Goal: Task Accomplishment & Management: Use online tool/utility

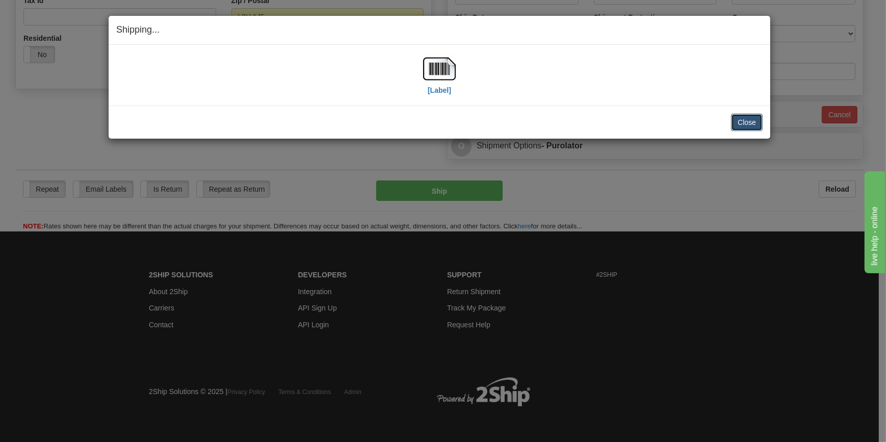
click at [756, 122] on button "Close" at bounding box center [747, 122] width 32 height 17
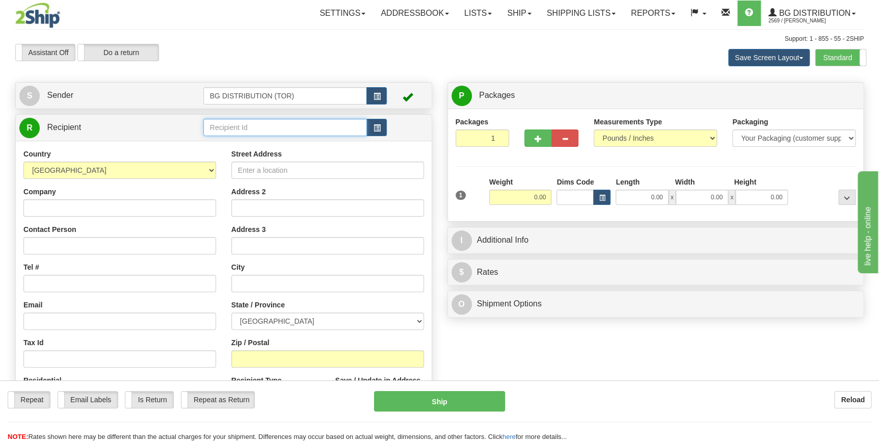
click at [235, 124] on input "text" at bounding box center [285, 127] width 164 height 17
click at [229, 146] on div "60748" at bounding box center [283, 143] width 154 height 11
type input "60748"
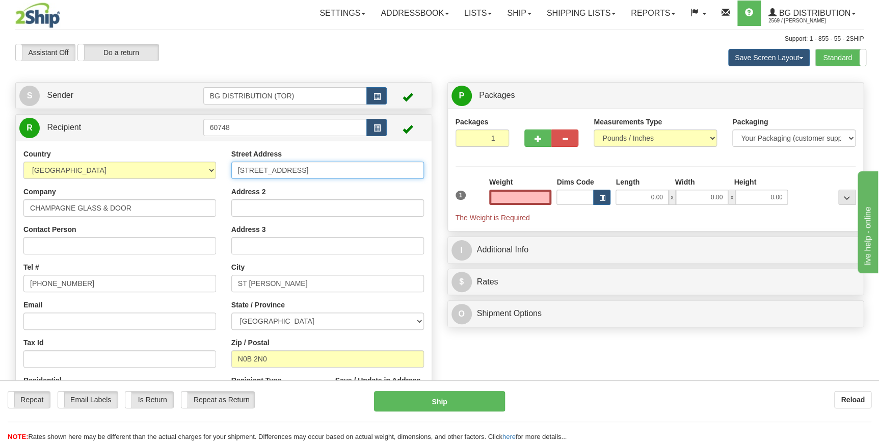
type input "0.00"
click at [258, 174] on input "112 MAPLEAWN DR" at bounding box center [327, 170] width 193 height 17
type input "160 FROBISHER DR UNIT 6"
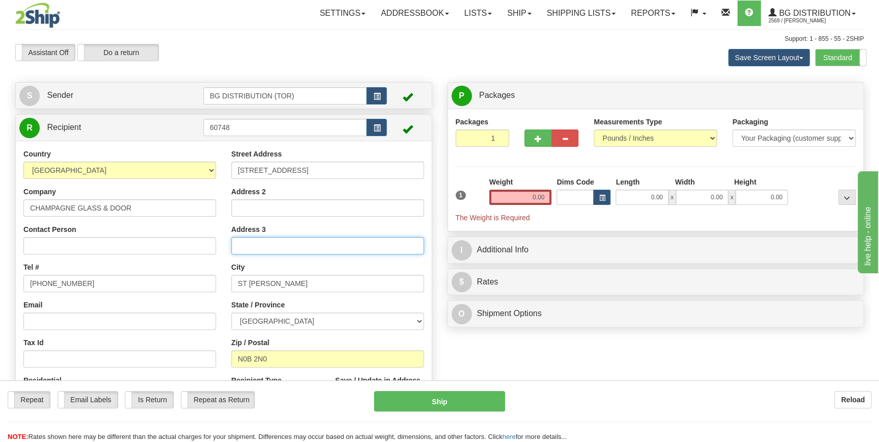
click at [277, 245] on input "Address 3" at bounding box center [327, 245] width 193 height 17
click at [299, 224] on div "Address 3" at bounding box center [327, 239] width 193 height 30
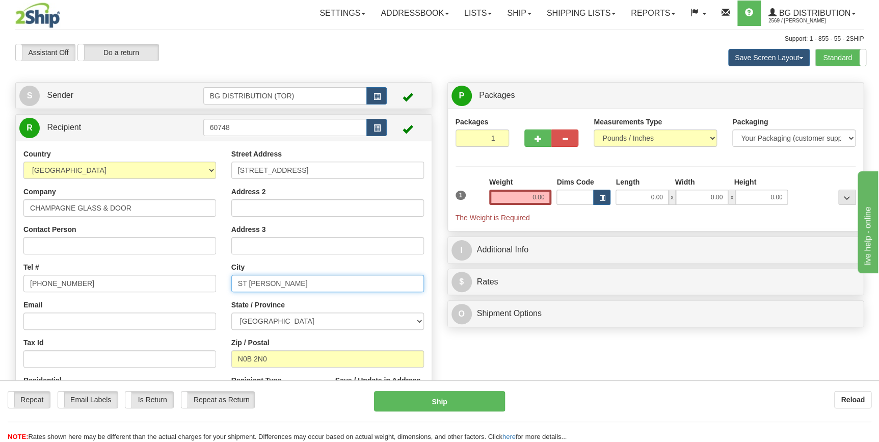
click at [284, 284] on input "ST JACOBS" at bounding box center [327, 283] width 193 height 17
click at [308, 305] on div "State / Province ALBERTA BRITISH COLUMBIA MANITOBA NEW BRUNSWICK NEWFOUNDLAND N…" at bounding box center [327, 315] width 193 height 30
click at [255, 280] on input "waterloo" at bounding box center [327, 283] width 193 height 17
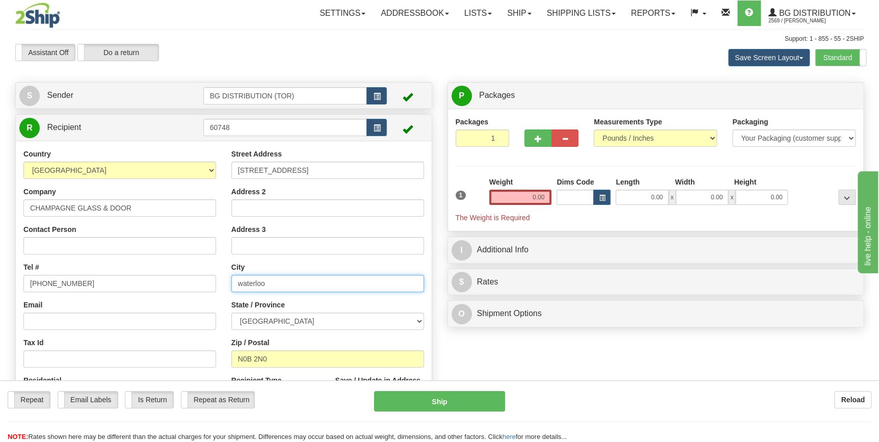
click at [255, 280] on input "waterloo" at bounding box center [327, 283] width 193 height 17
type input "WATERLOO"
click at [333, 301] on div "State / Province ALBERTA BRITISH COLUMBIA MANITOBA NEW BRUNSWICK NEWFOUNDLAND N…" at bounding box center [327, 315] width 193 height 30
click at [291, 358] on input "N0B 2N0" at bounding box center [327, 358] width 193 height 17
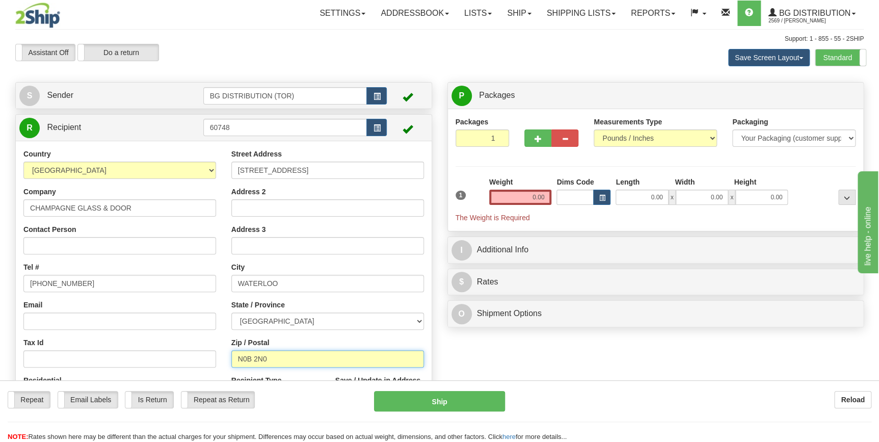
click at [291, 358] on input "N0B 2N0" at bounding box center [327, 358] width 193 height 17
type input "N2V2B1"
click at [375, 190] on div "Address 2" at bounding box center [327, 202] width 193 height 30
click at [538, 136] on span "button" at bounding box center [538, 139] width 7 height 7
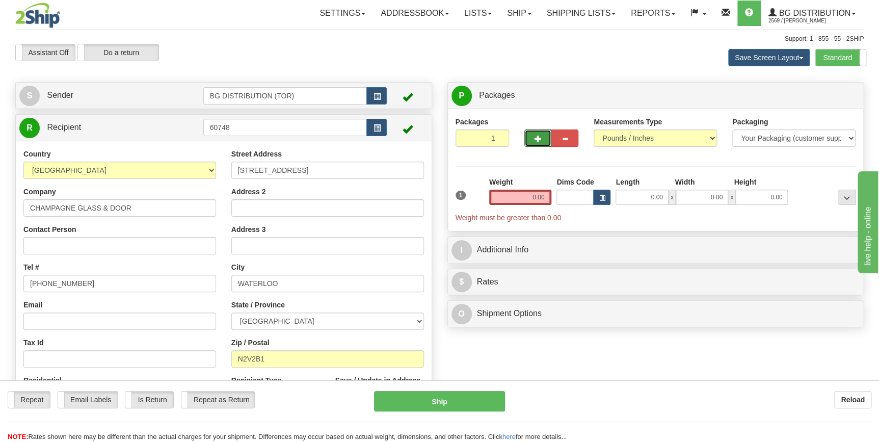
type input "2"
click at [536, 199] on input "0.00" at bounding box center [520, 197] width 63 height 15
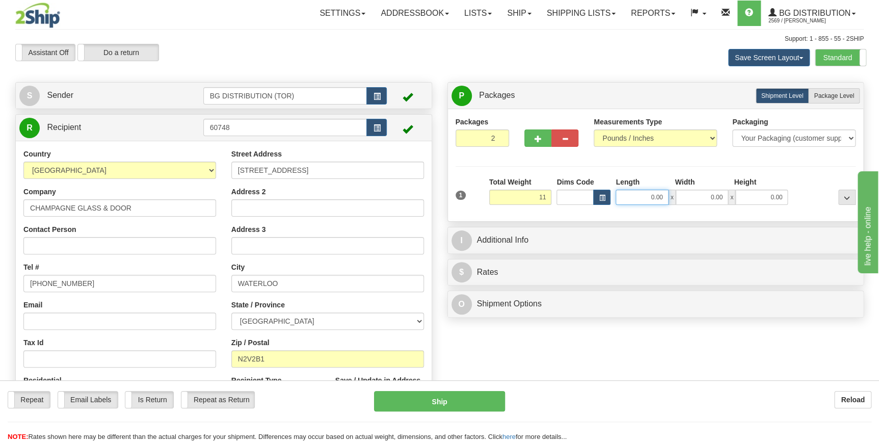
type input "11.00"
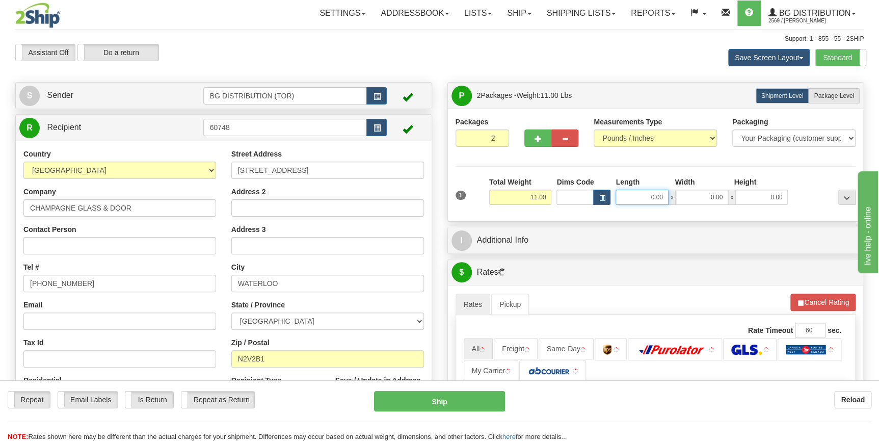
click at [651, 195] on input "0.00" at bounding box center [642, 197] width 52 height 15
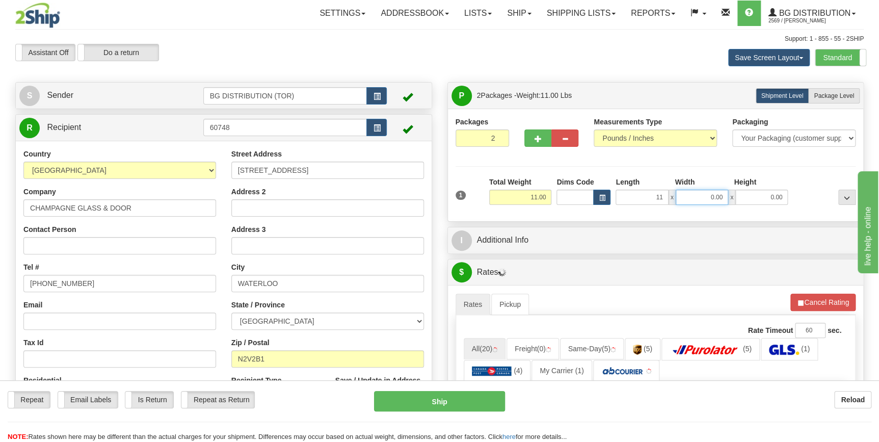
type input "11.00"
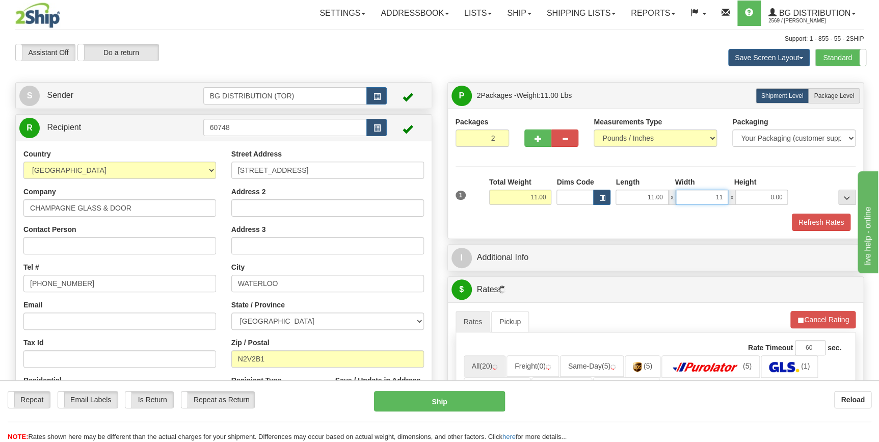
type input "11.00"
type input "7.00"
click at [601, 230] on div "Packages 2 1 Measurements Type" at bounding box center [656, 174] width 416 height 130
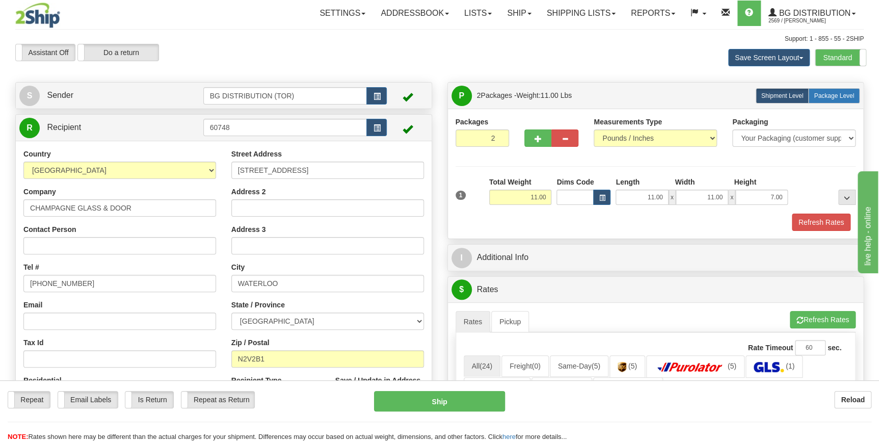
click at [829, 95] on span "Package Level" at bounding box center [834, 95] width 40 height 7
radio input "true"
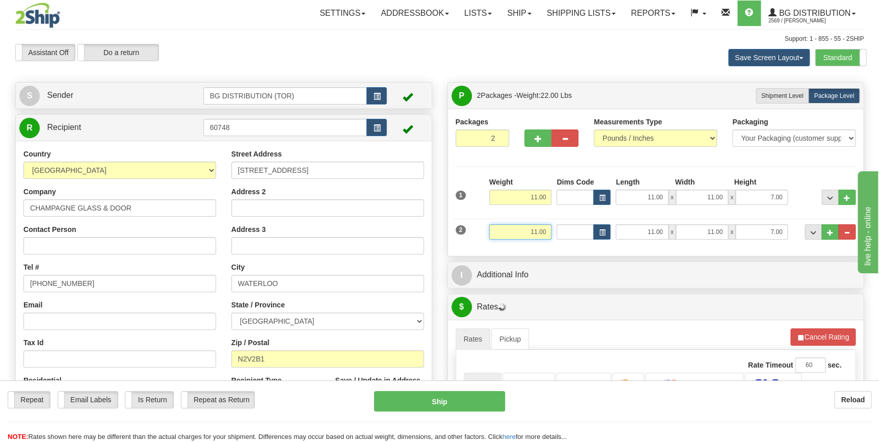
click at [535, 231] on input "11.00" at bounding box center [520, 231] width 63 height 15
type input "43.00"
click at [650, 231] on input "11.00" at bounding box center [642, 231] width 52 height 15
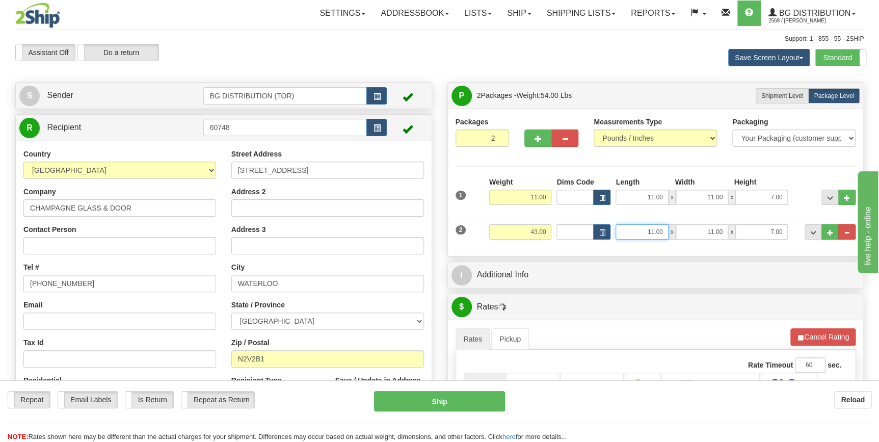
click at [650, 231] on input "11.00" at bounding box center [642, 231] width 52 height 15
type input "20.00"
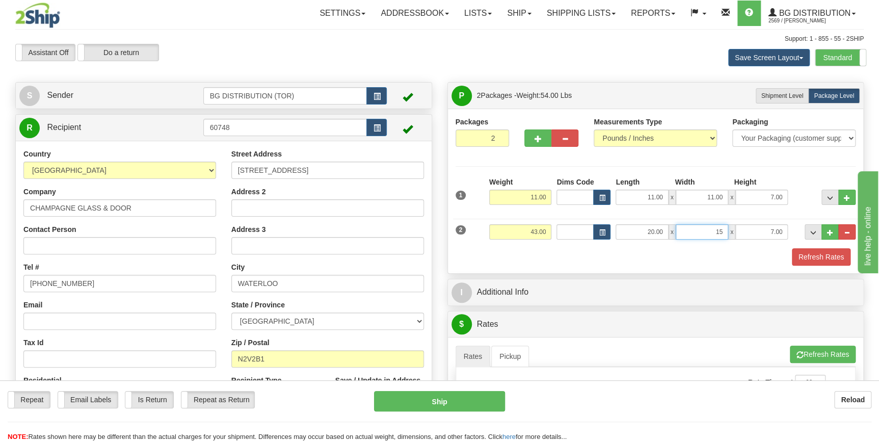
type input "15.00"
type input "10.00"
click at [556, 259] on div "Refresh Rates" at bounding box center [656, 256] width 406 height 17
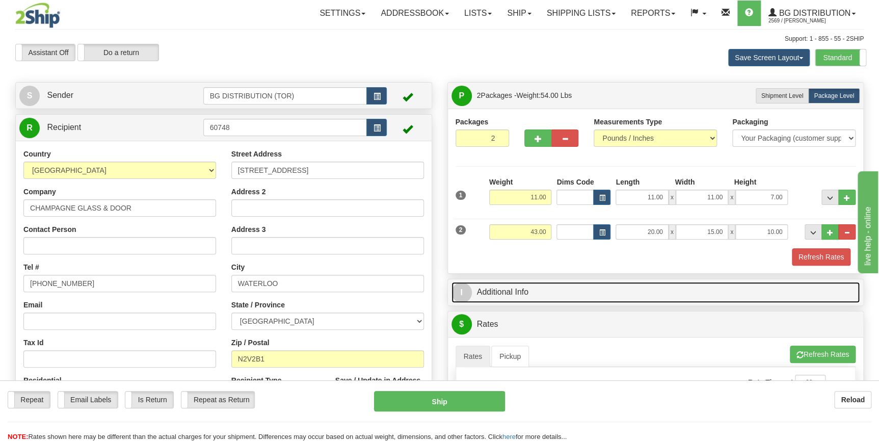
click at [590, 297] on link "I Additional Info" at bounding box center [656, 292] width 409 height 21
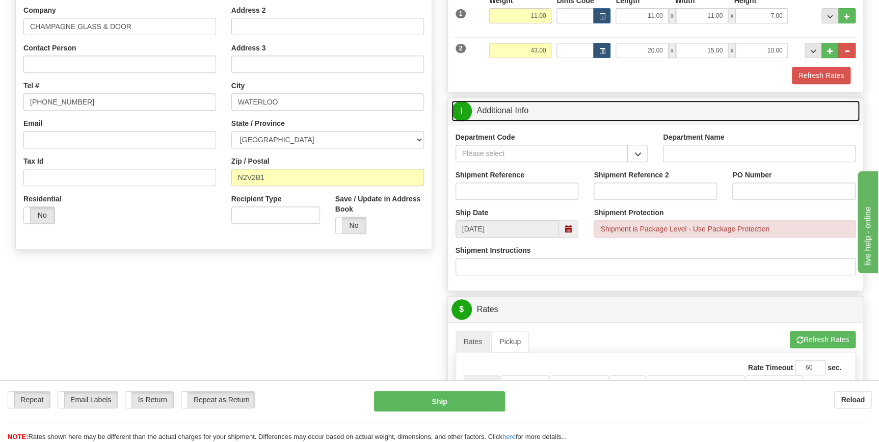
scroll to position [185, 0]
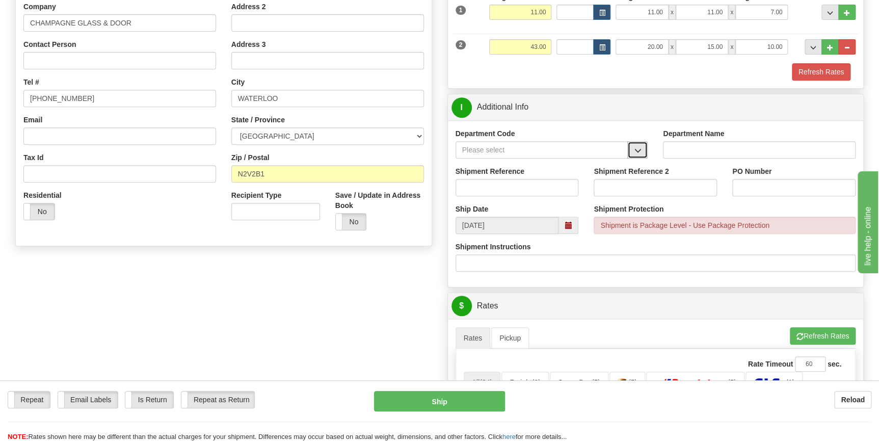
click at [640, 149] on span "button" at bounding box center [637, 150] width 7 height 7
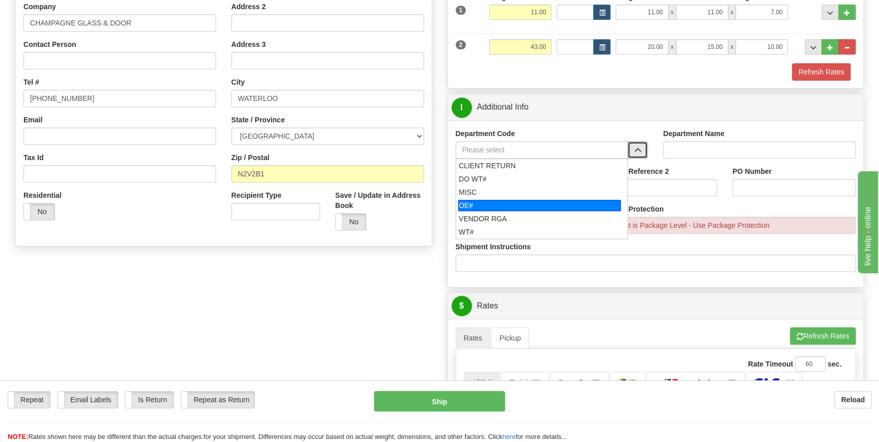
click at [524, 200] on div "OE#" at bounding box center [539, 205] width 163 height 11
type input "OE#"
type input "ORDERS"
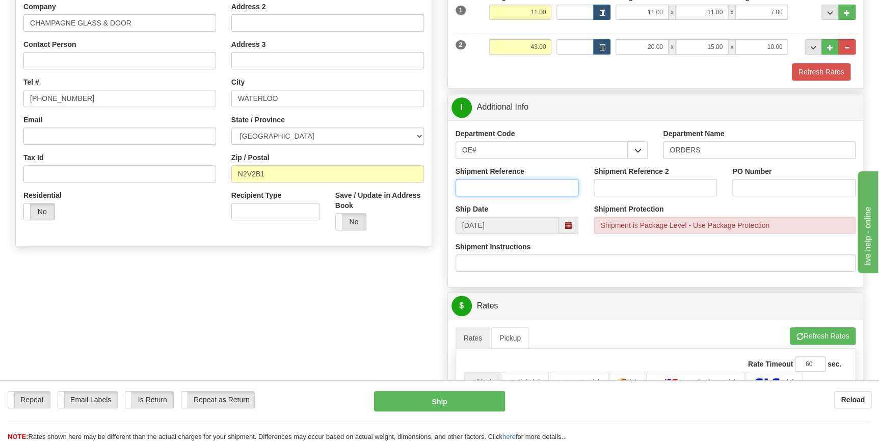
click at [513, 181] on input "Shipment Reference" at bounding box center [517, 187] width 123 height 17
type input "70185891-00"
click at [757, 188] on input "PO Number" at bounding box center [793, 187] width 123 height 17
click at [767, 185] on input "20774/sTOCK" at bounding box center [793, 187] width 123 height 17
type input "20774/STOCK"
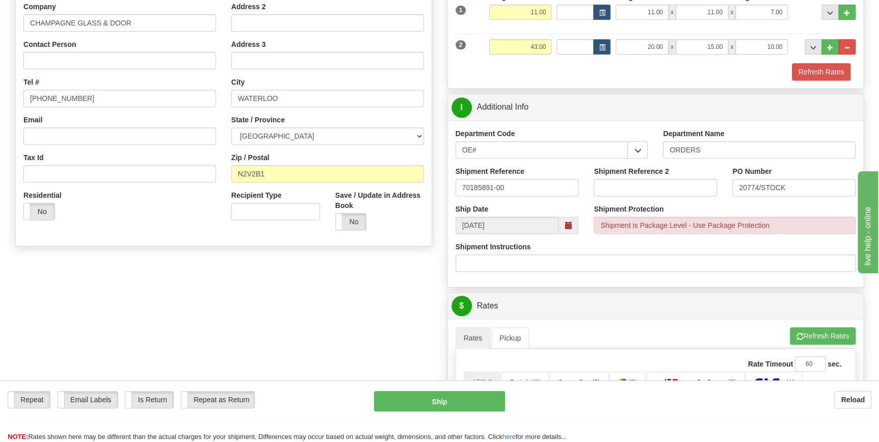
click at [776, 205] on div "Shipment Protection Shipment is Package Level - Use Package Protection" at bounding box center [725, 219] width 262 height 30
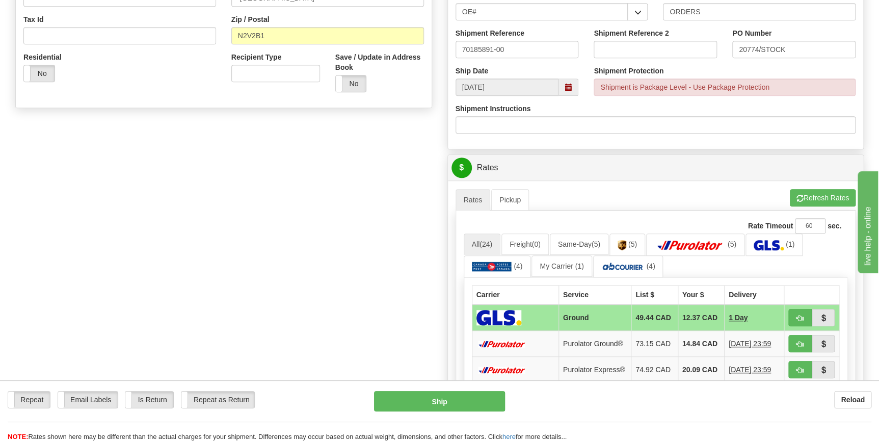
scroll to position [324, 0]
click at [812, 196] on button "Refresh Rates" at bounding box center [823, 196] width 66 height 17
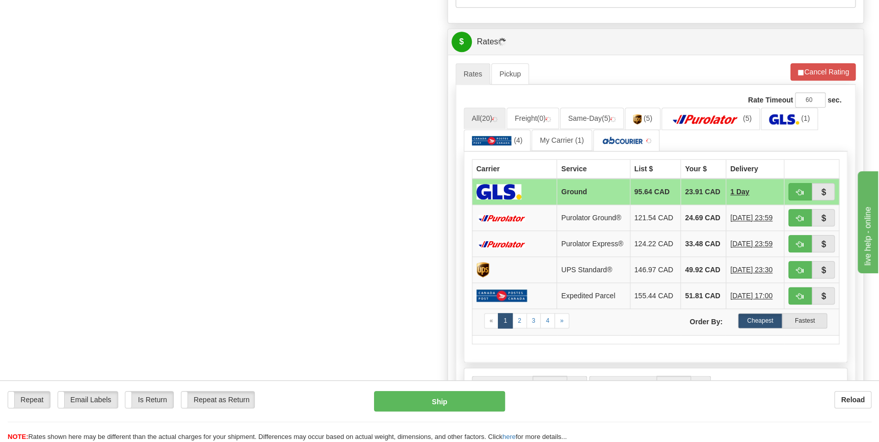
scroll to position [463, 0]
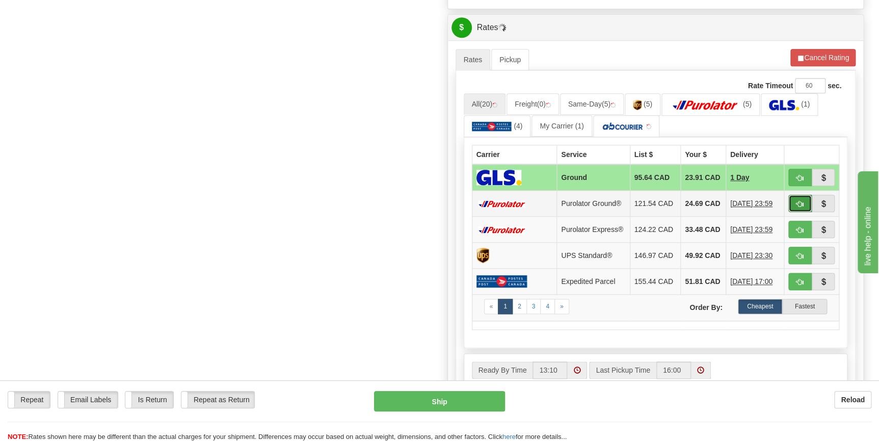
click at [799, 207] on span "button" at bounding box center [800, 204] width 7 height 7
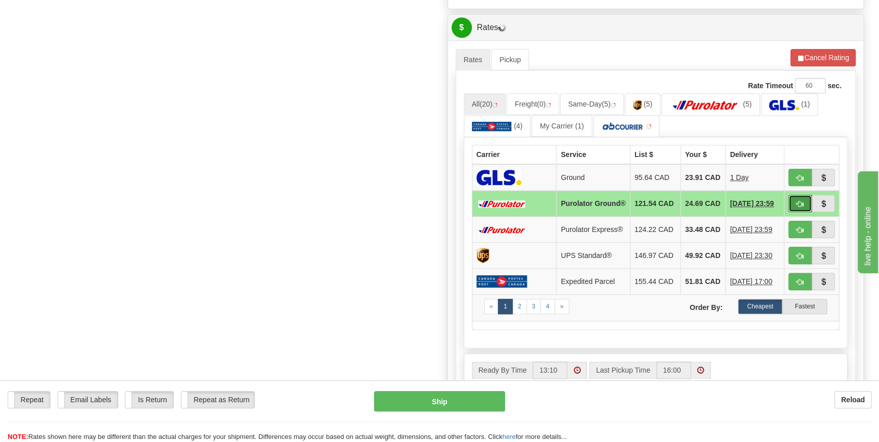
click at [799, 207] on span "button" at bounding box center [800, 204] width 7 height 7
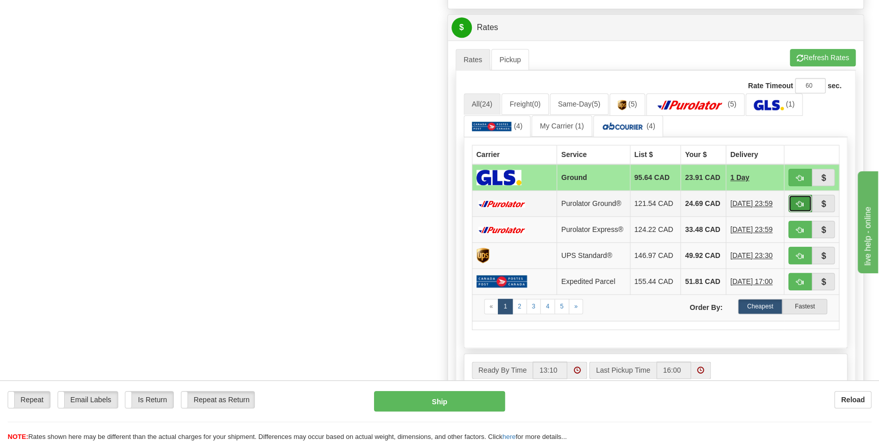
click at [797, 205] on span "button" at bounding box center [800, 204] width 7 height 7
type input "260"
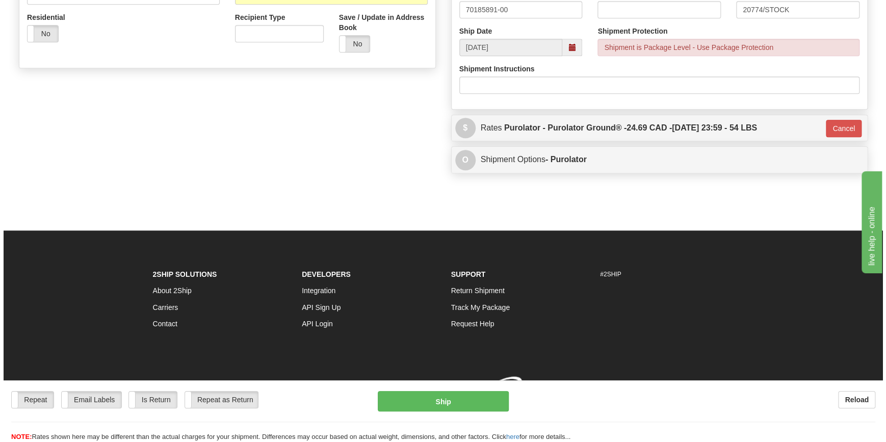
scroll to position [377, 0]
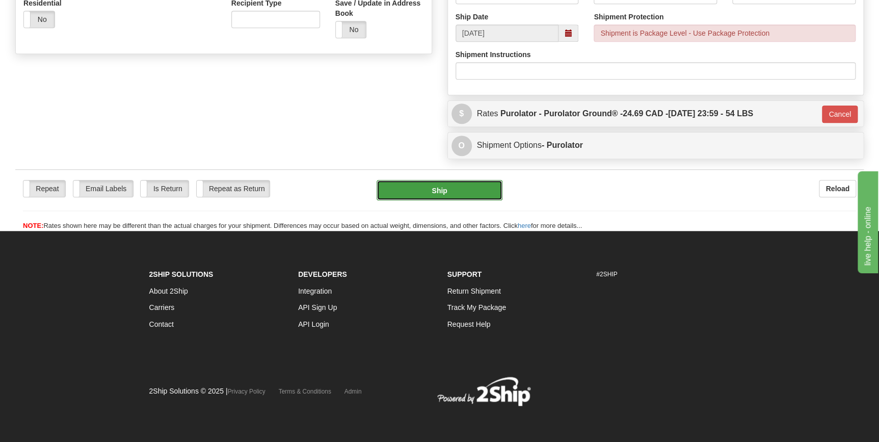
click at [465, 191] on button "Ship" at bounding box center [440, 190] width 126 height 20
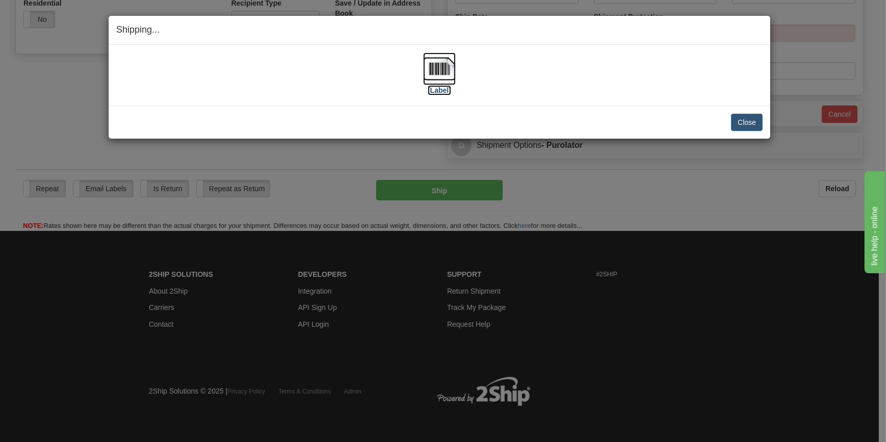
click at [440, 73] on img at bounding box center [439, 68] width 33 height 33
click at [742, 118] on button "Close" at bounding box center [747, 122] width 32 height 17
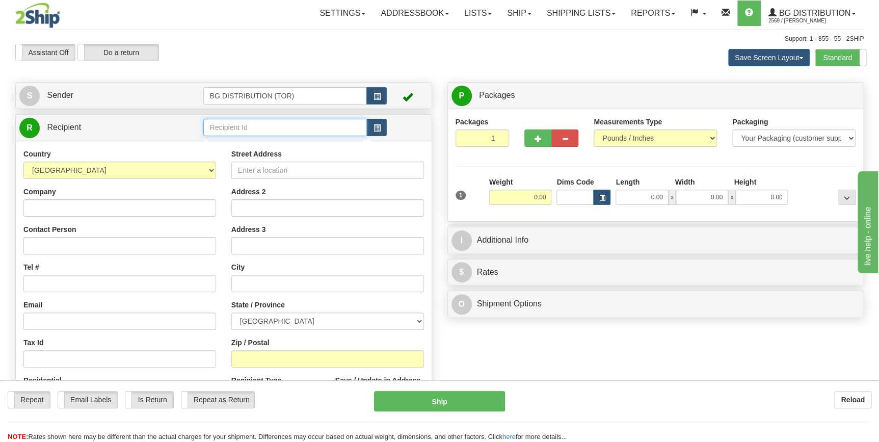
click at [241, 127] on input "text" at bounding box center [285, 127] width 164 height 17
click at [233, 140] on div "60485" at bounding box center [283, 143] width 154 height 11
type input "60485"
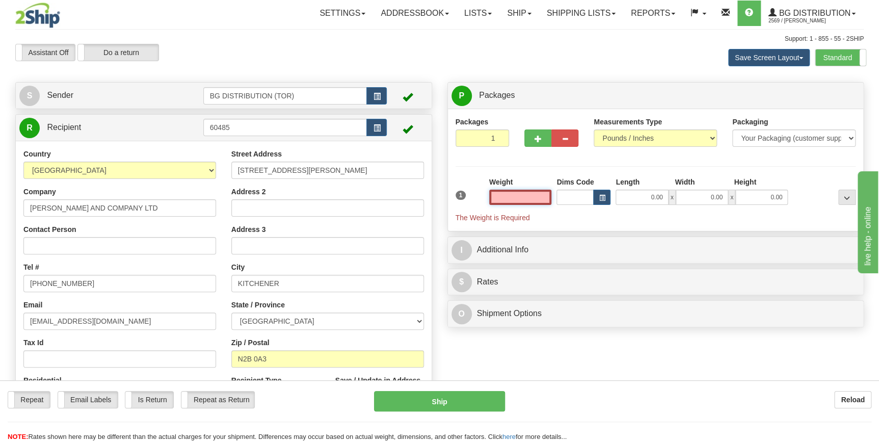
click at [532, 193] on input "text" at bounding box center [520, 197] width 63 height 15
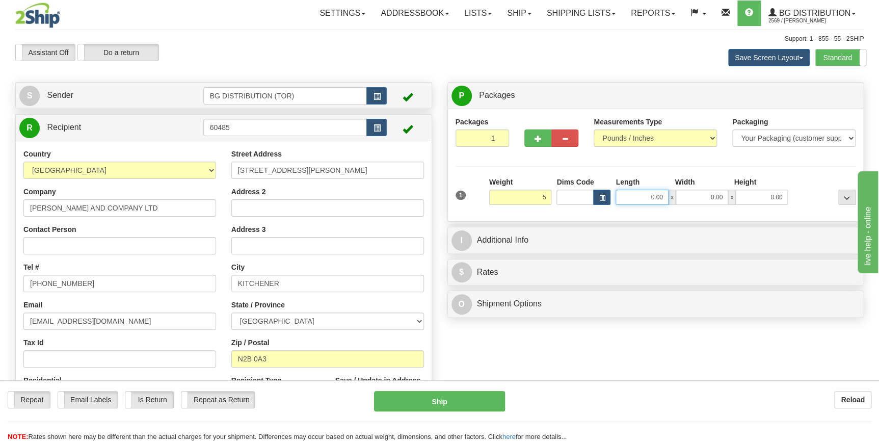
type input "5.00"
click at [656, 196] on input "0.00" at bounding box center [642, 197] width 52 height 15
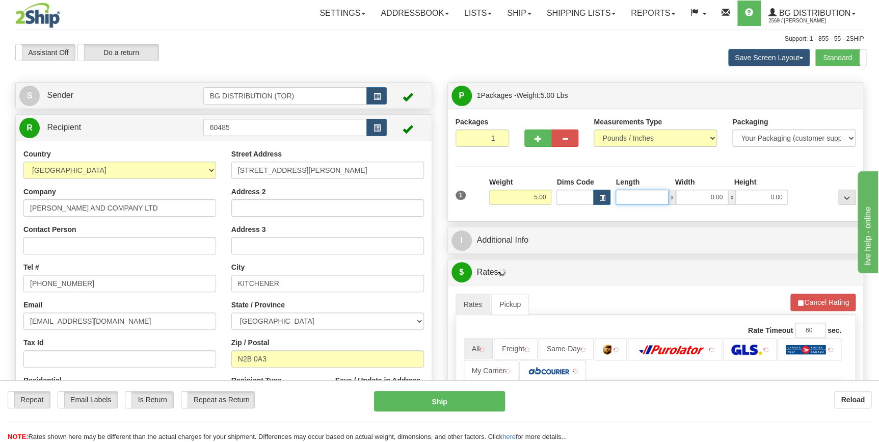
click at [656, 196] on input "Length" at bounding box center [642, 197] width 52 height 15
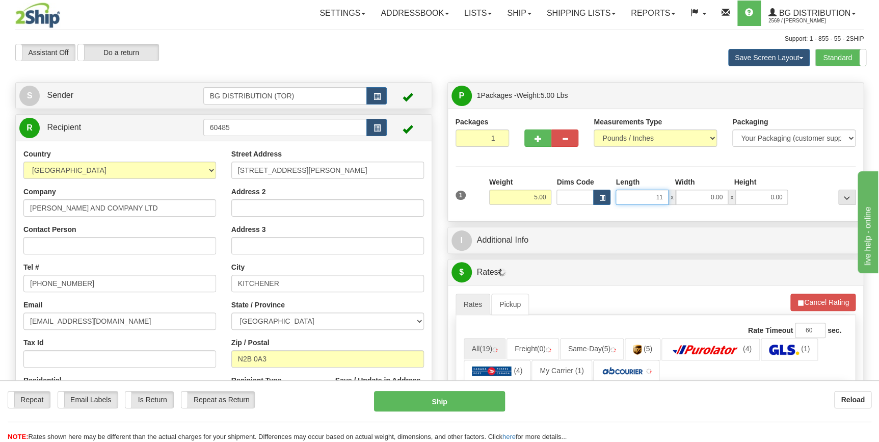
type input "11.00"
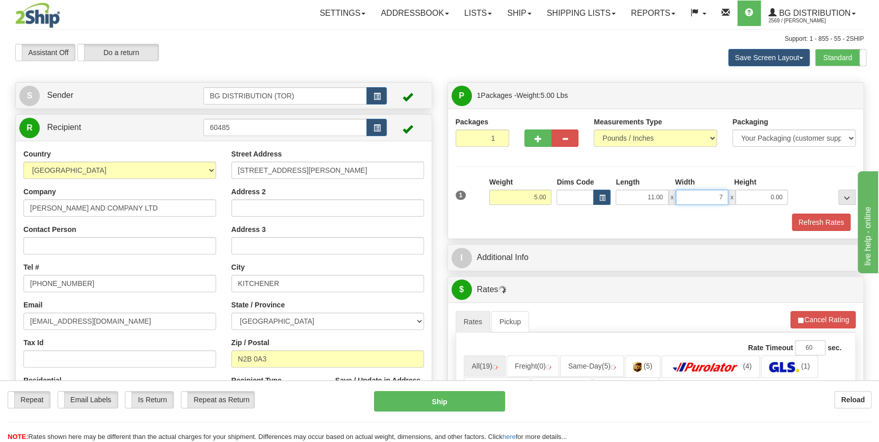
type input "7.00"
click at [596, 227] on div "Refresh Rates" at bounding box center [656, 222] width 406 height 17
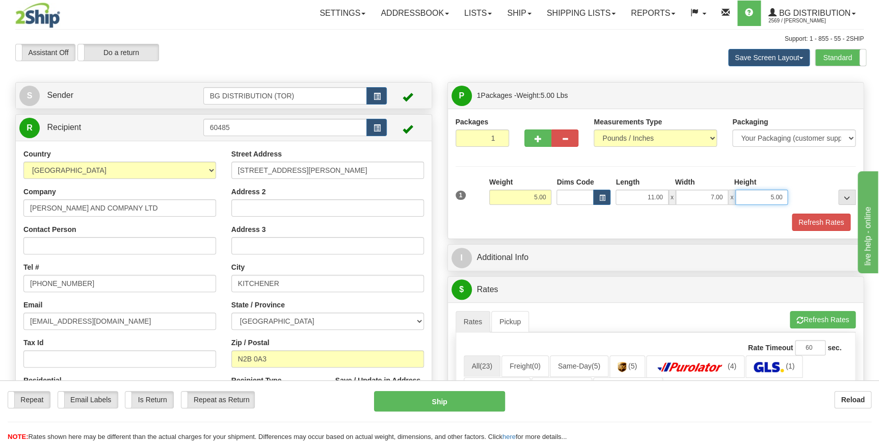
click at [771, 195] on input "5.00" at bounding box center [762, 197] width 52 height 15
type input "6.00"
click at [568, 224] on div "Refresh Rates" at bounding box center [656, 222] width 406 height 17
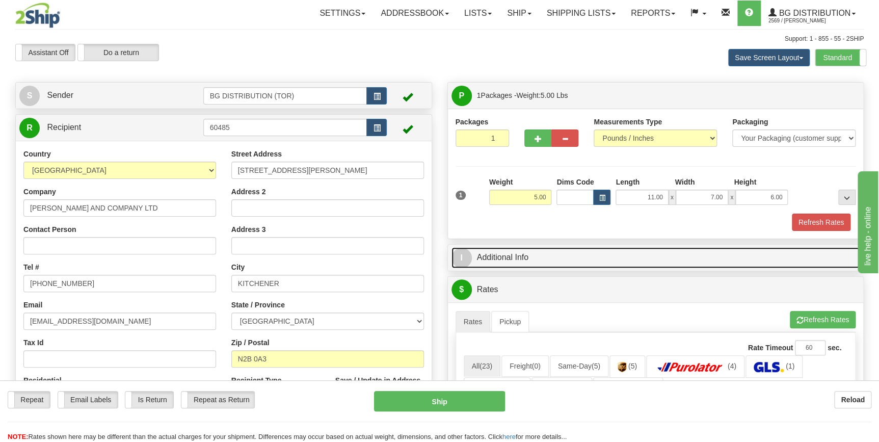
click at [539, 256] on link "I Additional Info" at bounding box center [656, 257] width 409 height 21
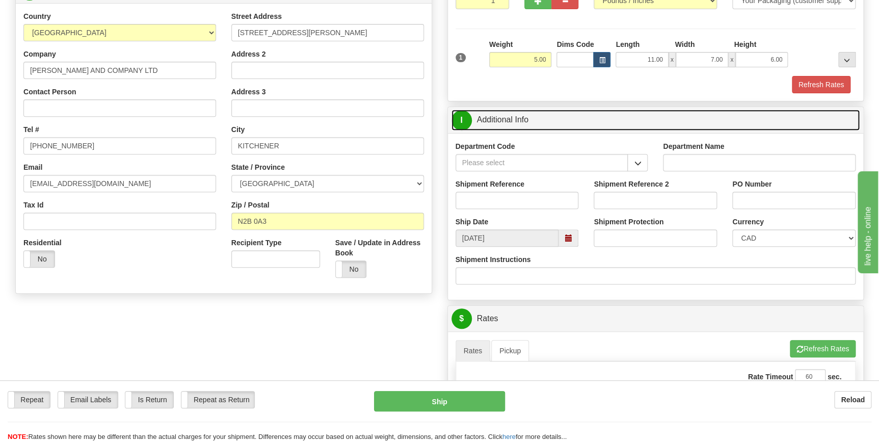
scroll to position [139, 0]
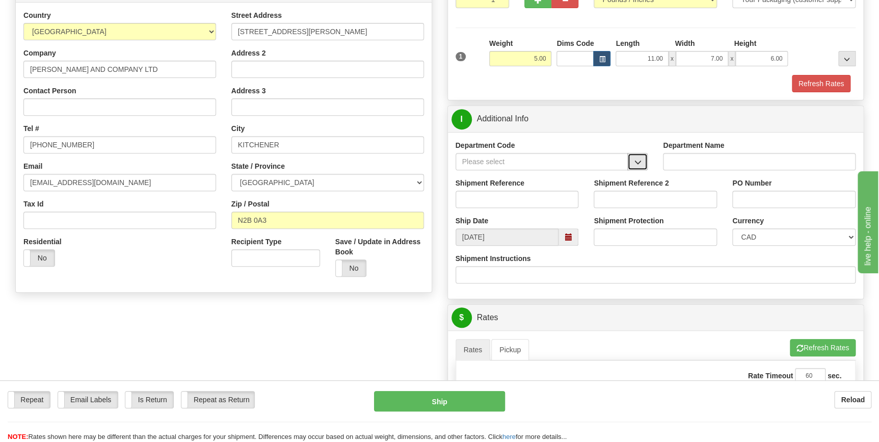
click at [636, 162] on span "button" at bounding box center [637, 162] width 7 height 7
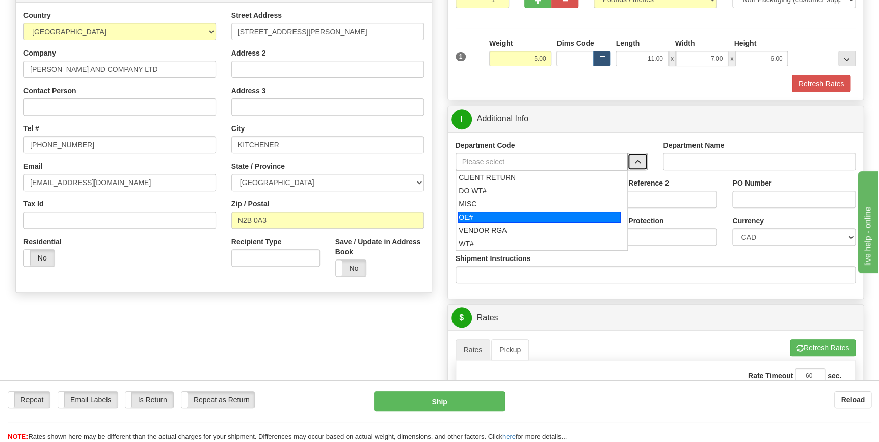
click at [531, 214] on div "OE#" at bounding box center [539, 217] width 163 height 11
type input "OE#"
type input "ORDERS"
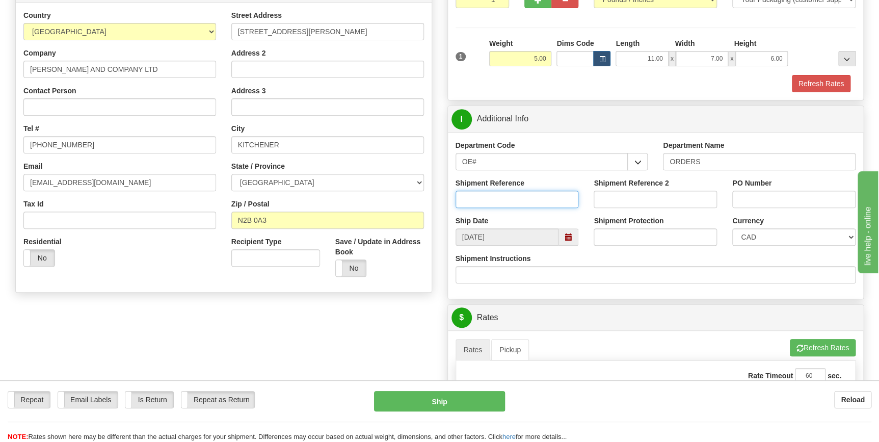
click at [514, 196] on input "Shipment Reference" at bounding box center [517, 199] width 123 height 17
type input "70186307-00"
click at [759, 192] on input "PO Number" at bounding box center [793, 199] width 123 height 17
type input "PO-105126"
click at [727, 290] on div "Shipment Instructions" at bounding box center [656, 272] width 416 height 38
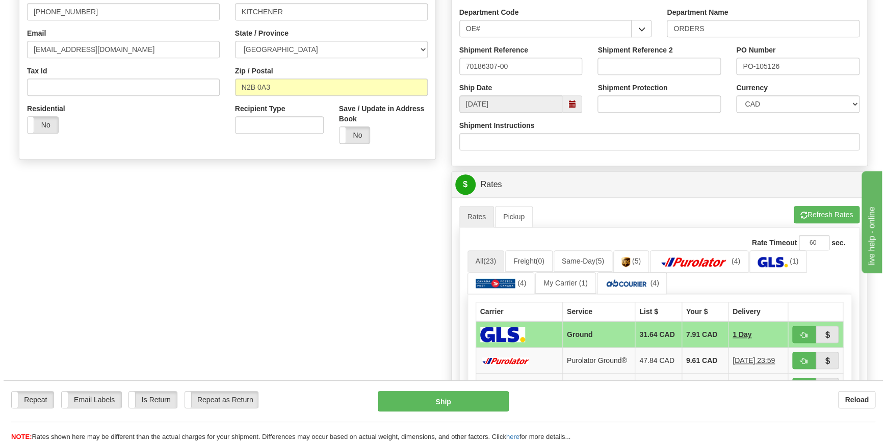
scroll to position [278, 0]
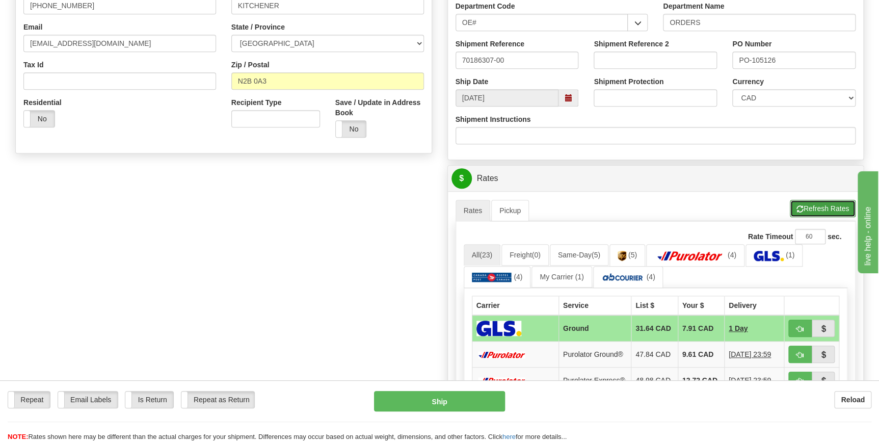
click at [815, 208] on button "Refresh Rates" at bounding box center [823, 208] width 66 height 17
click at [801, 355] on span "button" at bounding box center [800, 355] width 7 height 7
type input "260"
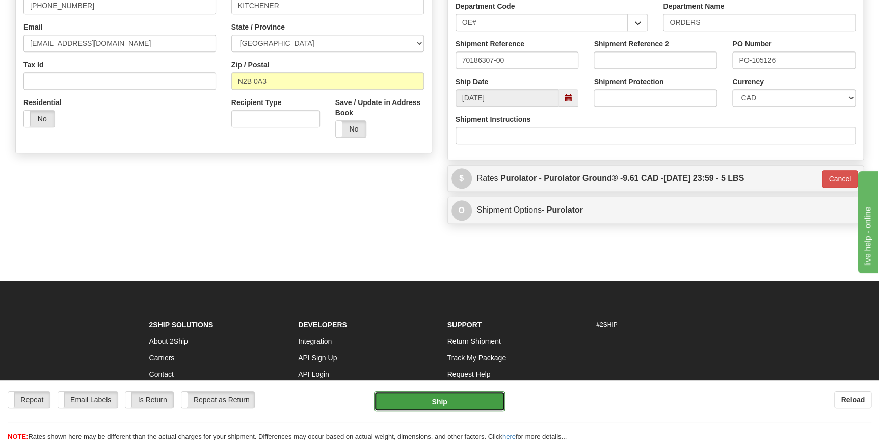
click at [447, 400] on button "Ship" at bounding box center [439, 401] width 131 height 20
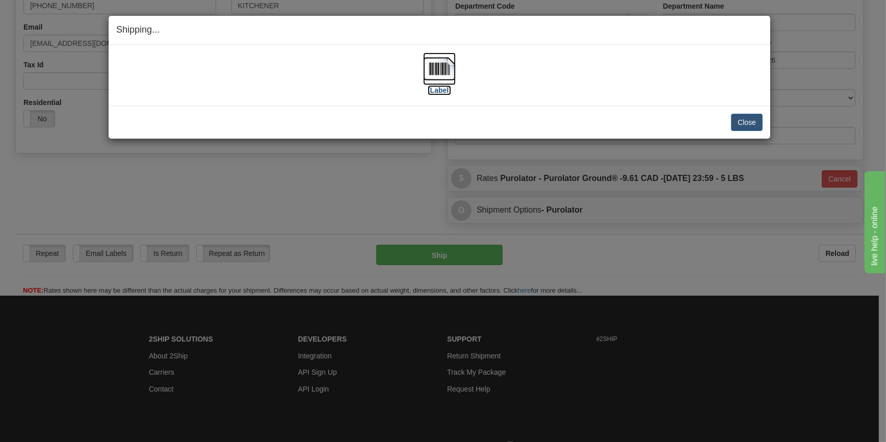
click at [443, 72] on img at bounding box center [439, 68] width 33 height 33
